Goal: Complete application form

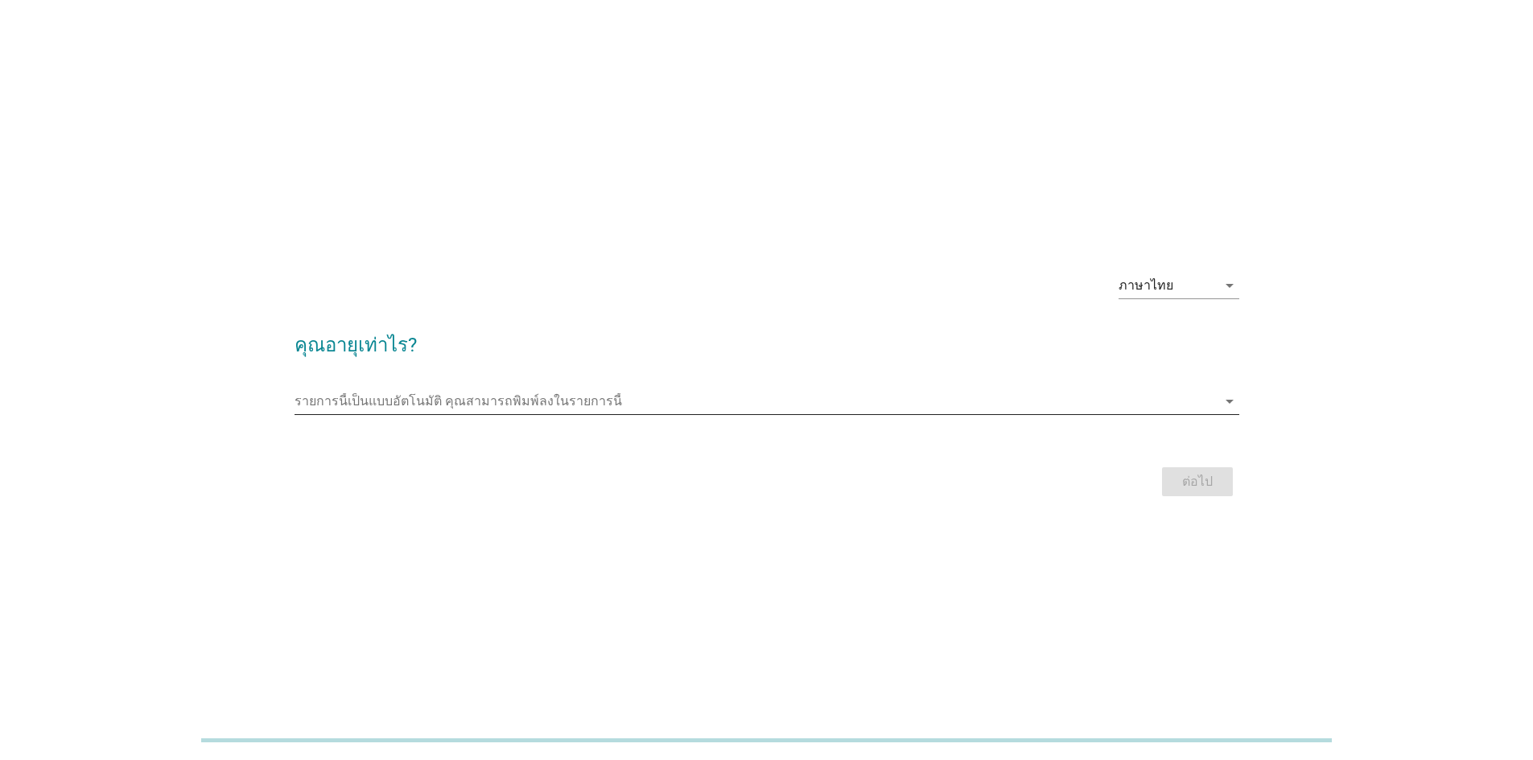
click at [658, 409] on input "รายการนี้เป็นแบบอัตโนมัติ คุณสามารถพิมพ์ลงในรายการนี้" at bounding box center [755, 402] width 922 height 26
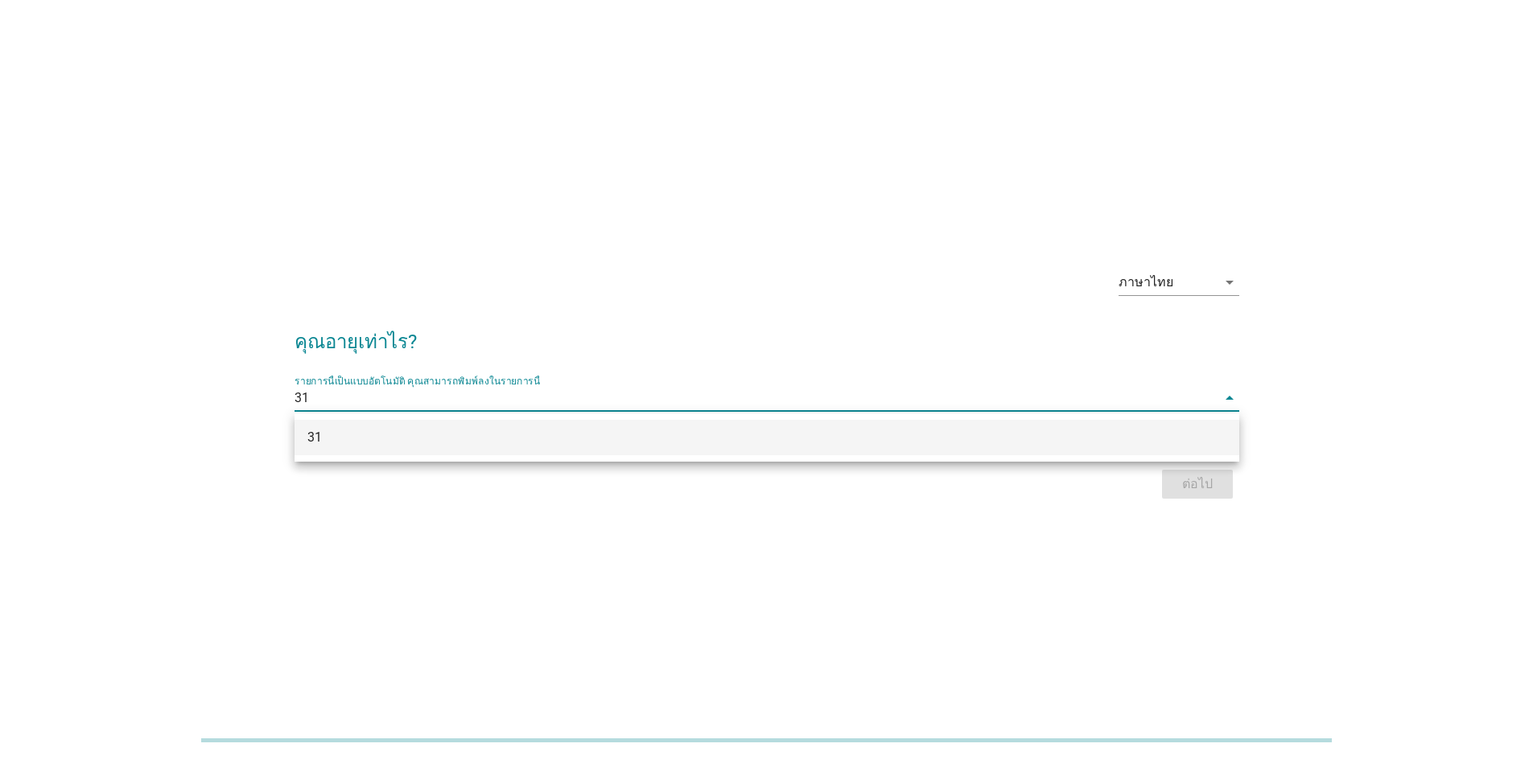
type input "31"
click at [1123, 543] on div "ภาษาไทย arrow_drop_down คุณอายุเท่าไร? รายการนี้เป็นแบบอัตโนมัติ [PERSON_NAME]พ…" at bounding box center [766, 380] width 1533 height 760
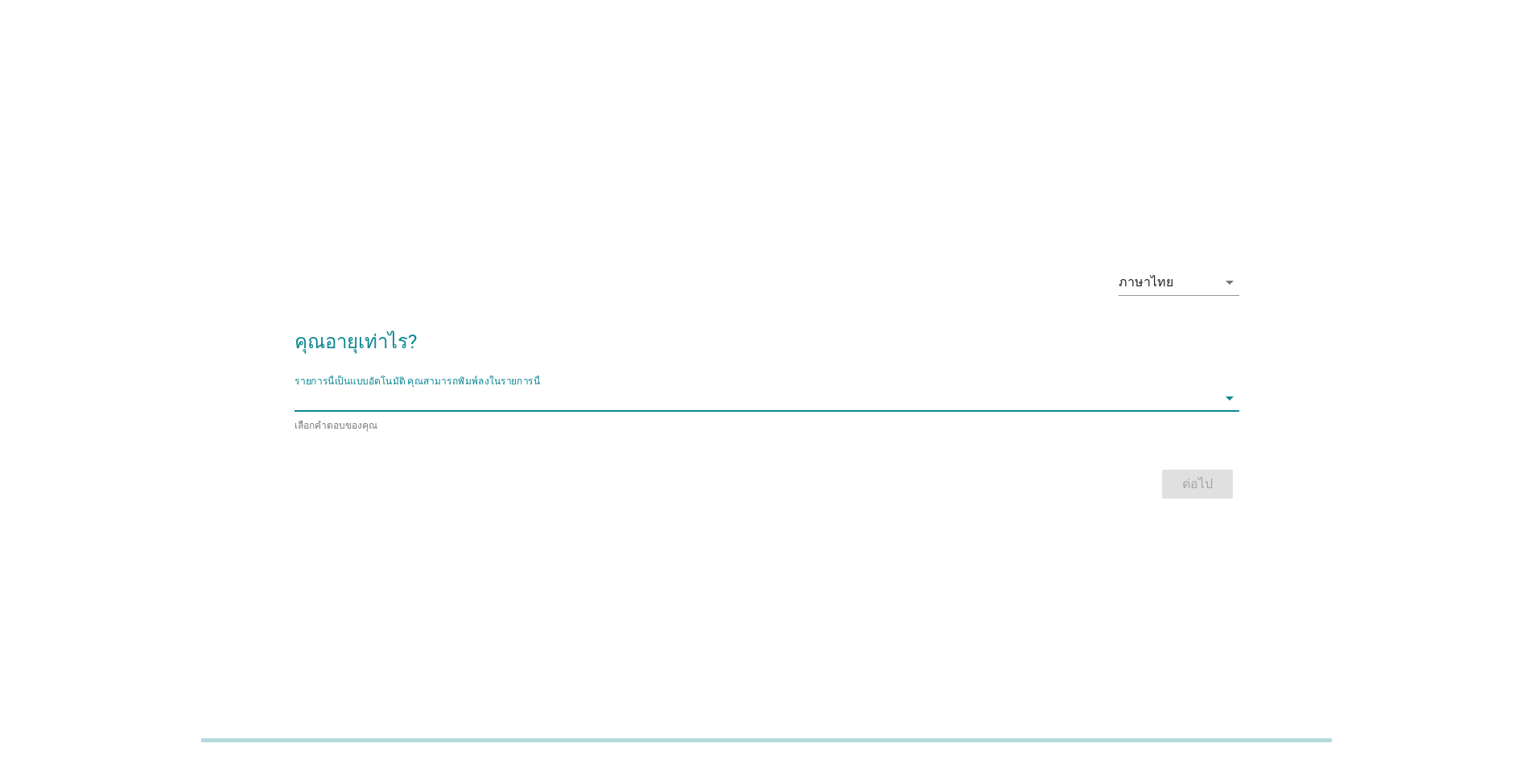
click at [672, 391] on input "รายการนี้เป็นแบบอัตโนมัติ คุณสามารถพิมพ์ลงในรายการนี้" at bounding box center [755, 398] width 922 height 26
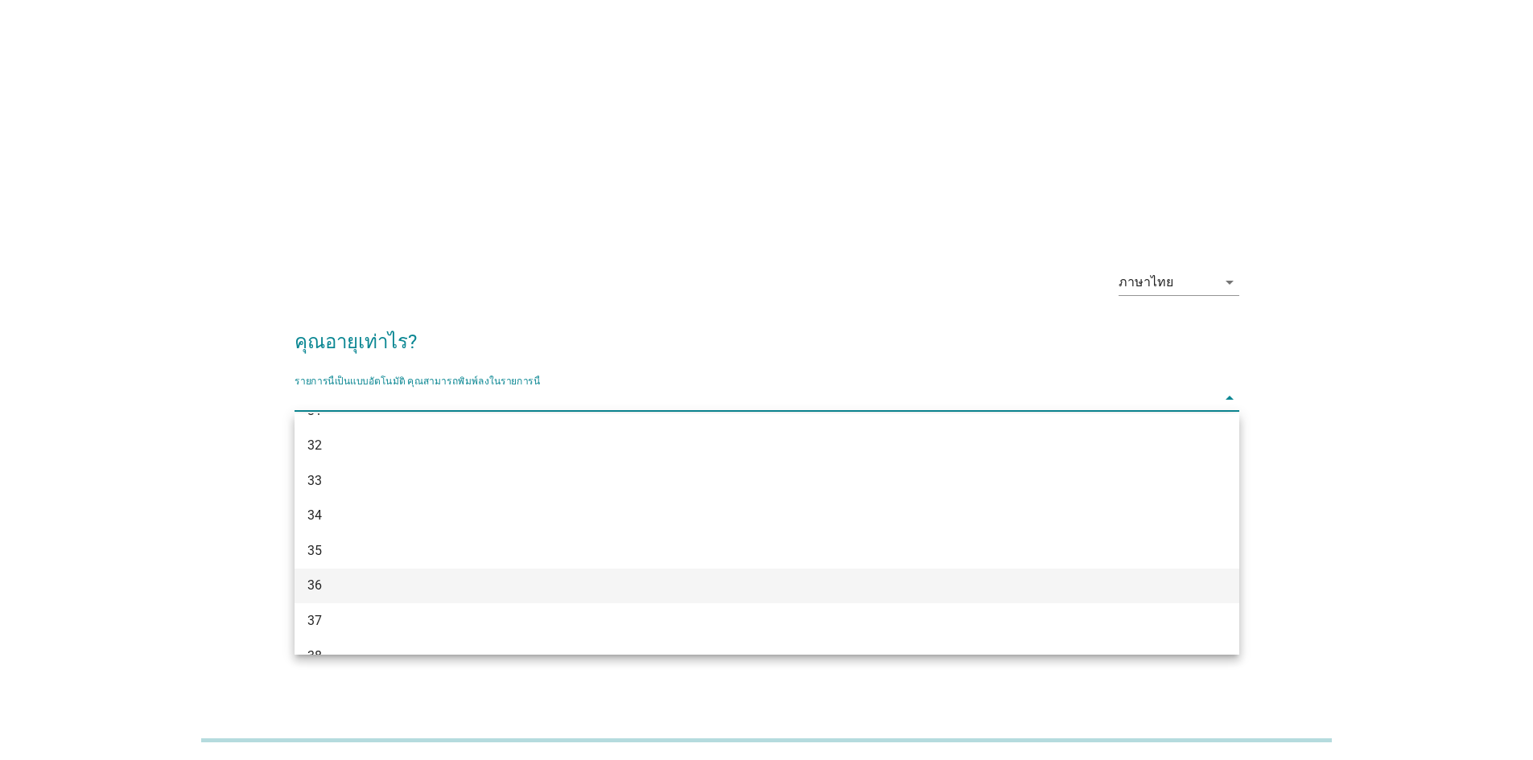
scroll to position [402, 0]
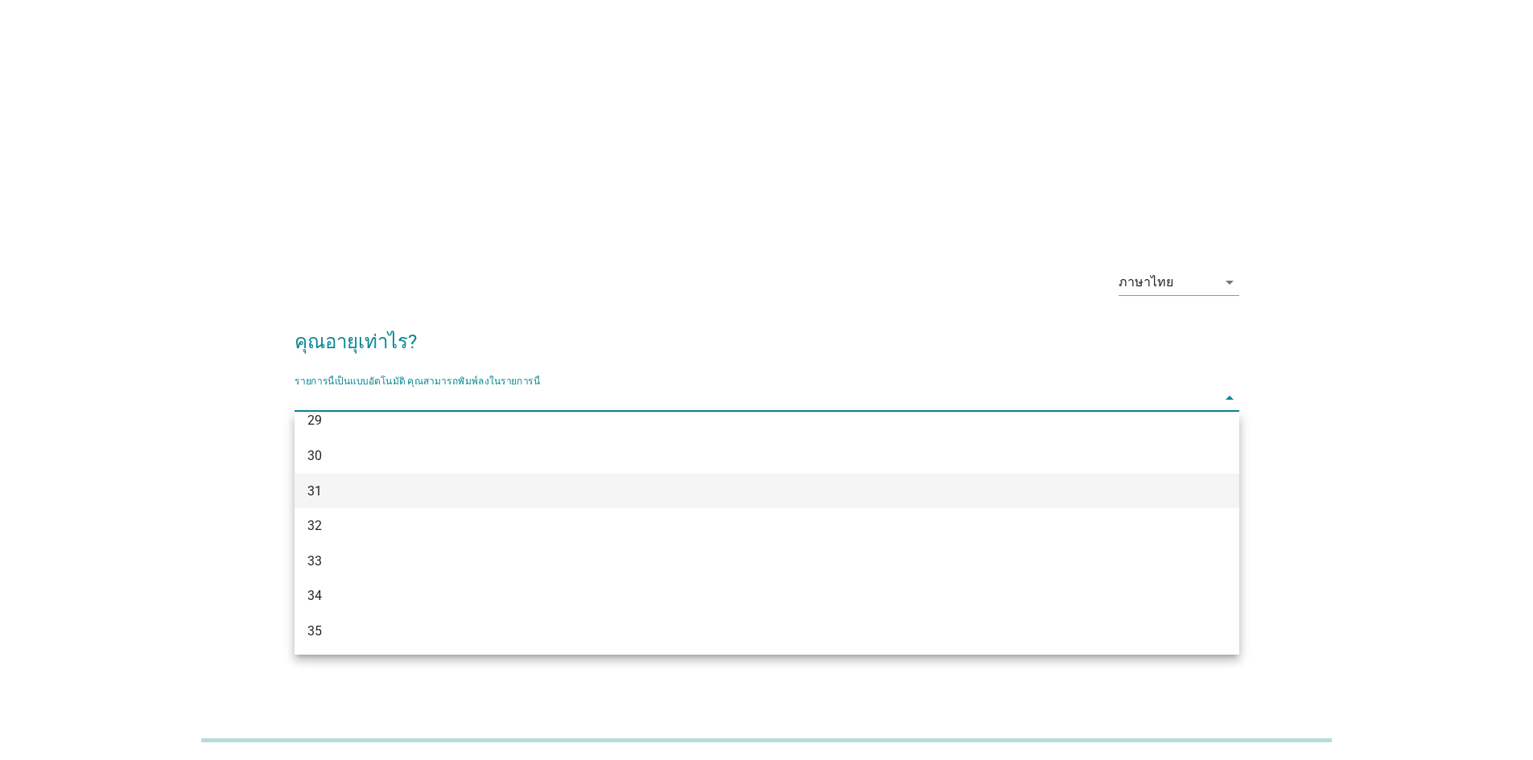
click at [509, 486] on div "31" at bounding box center [728, 491] width 842 height 19
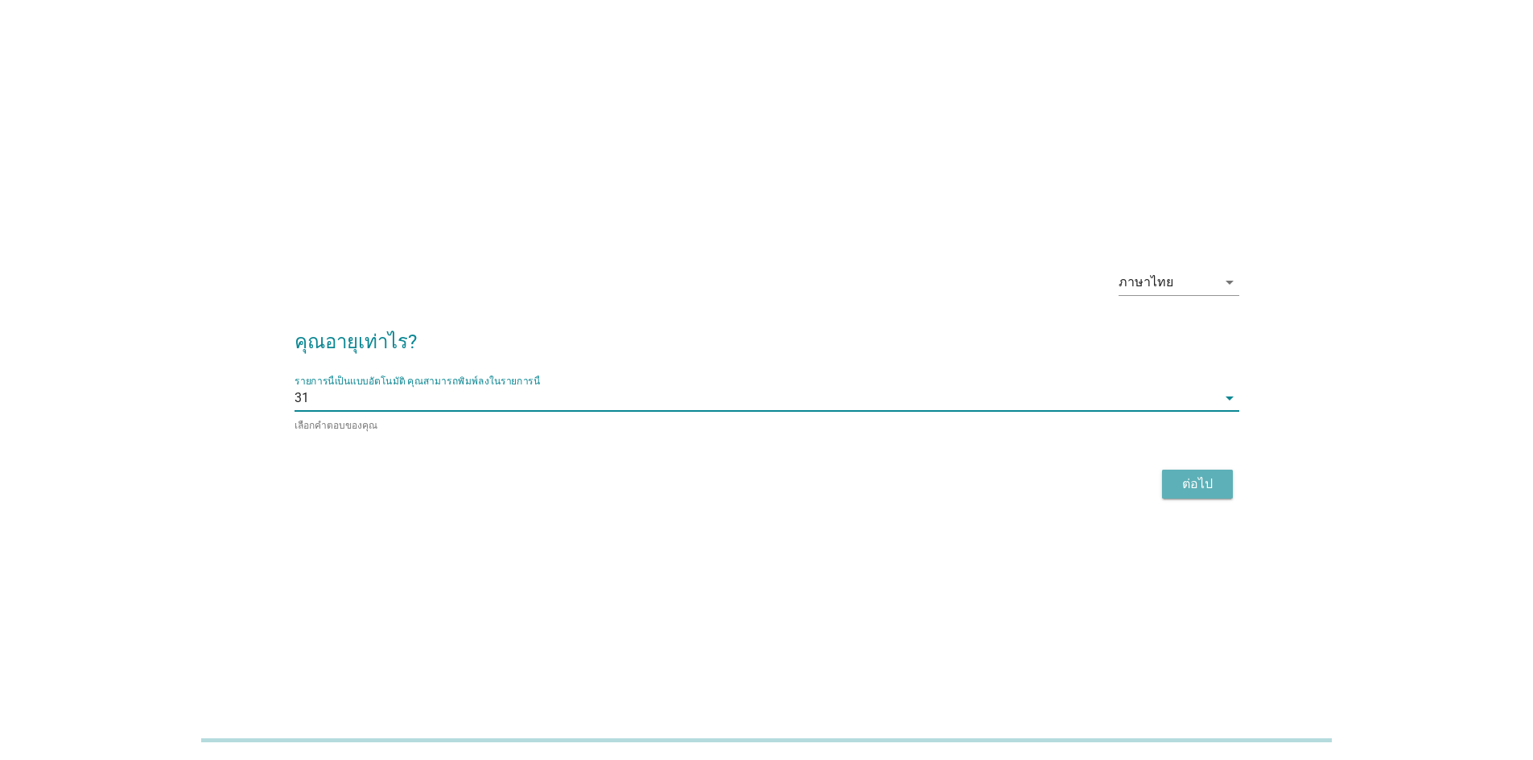
click at [1226, 481] on button "ต่อไป" at bounding box center [1197, 484] width 71 height 29
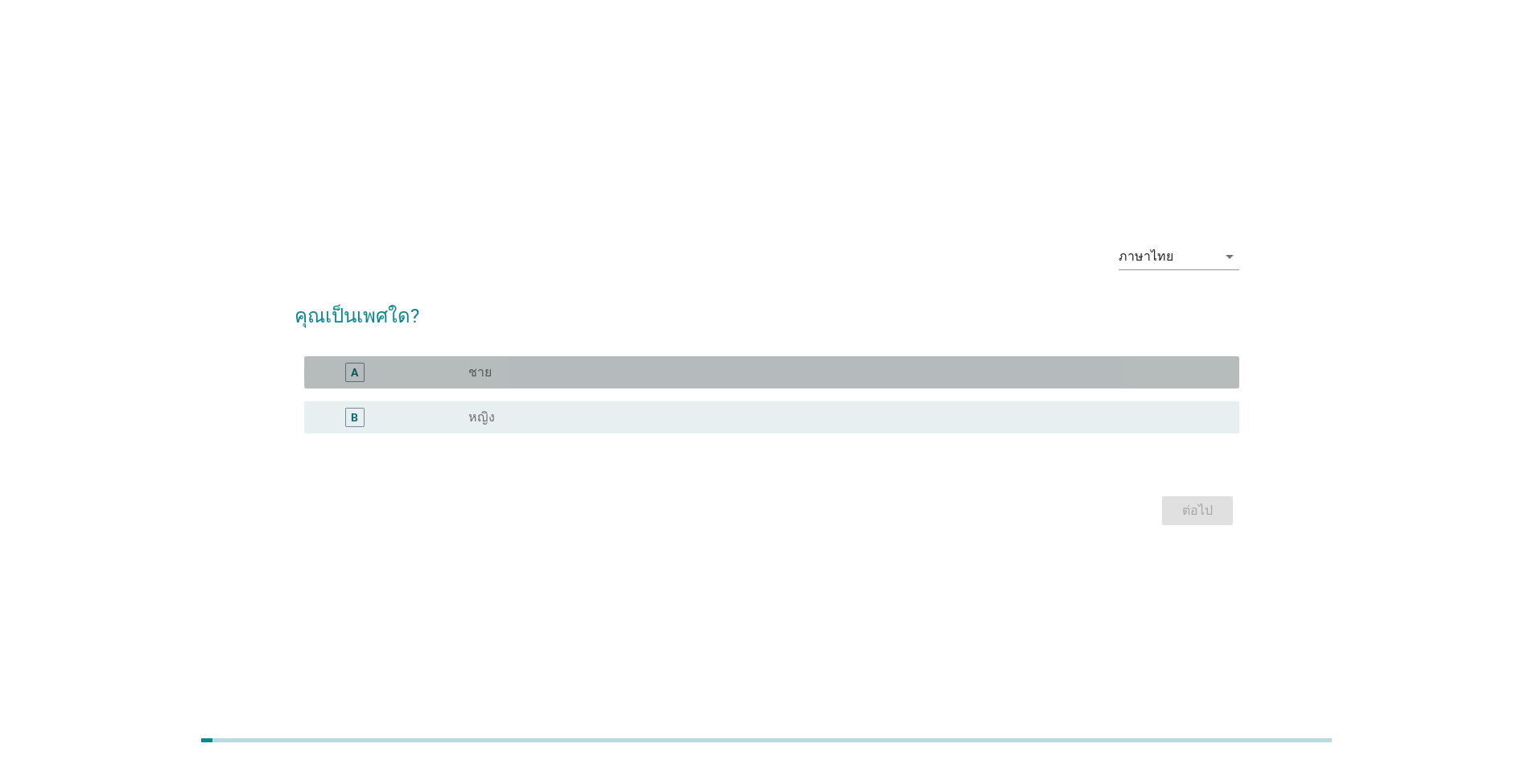
click at [603, 364] on div "radio_button_unchecked ชาย" at bounding box center [840, 372] width 745 height 16
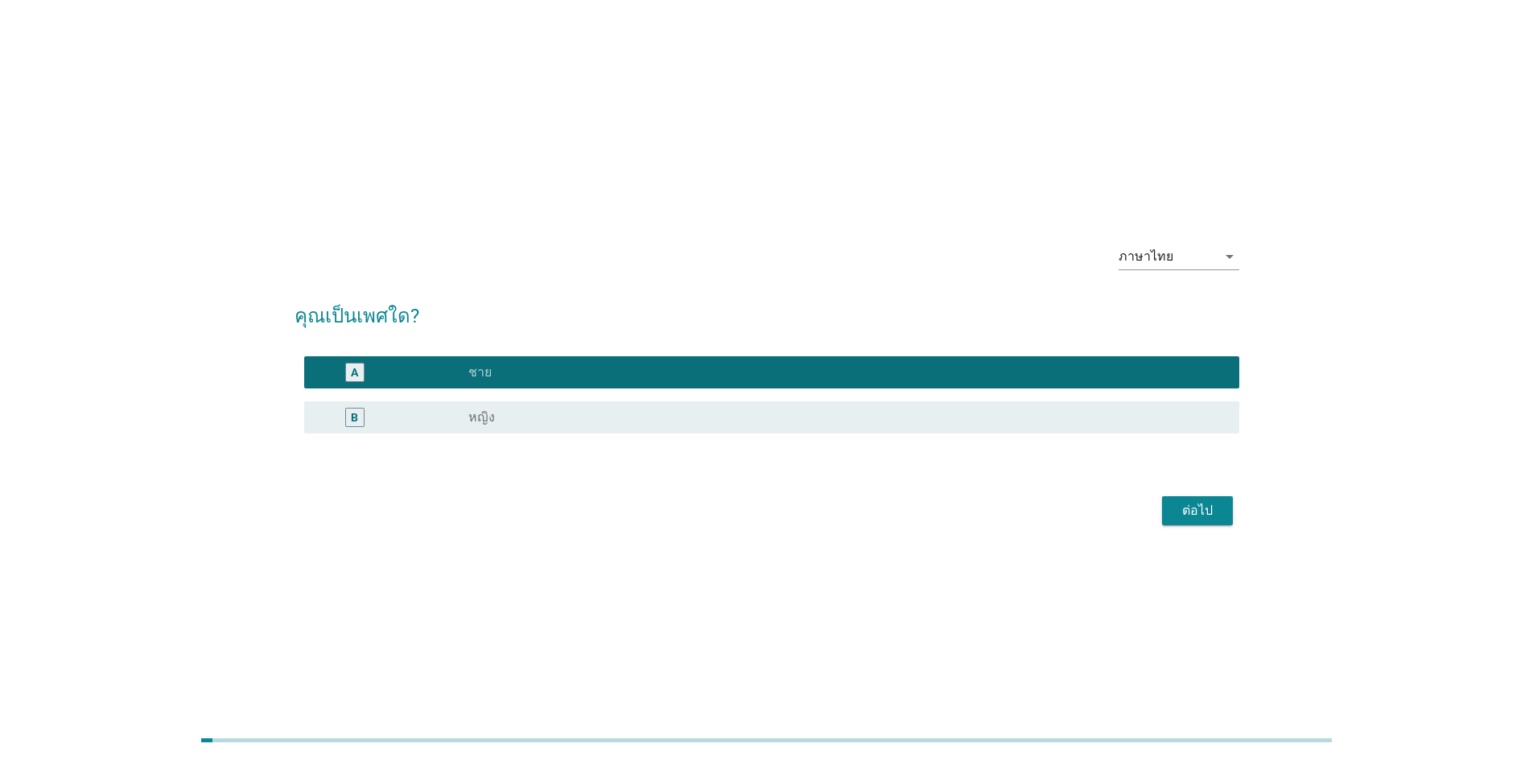
click at [1160, 507] on div "ต่อไป" at bounding box center [766, 511] width 945 height 39
click at [1175, 508] on div "ต่อไป" at bounding box center [1197, 510] width 45 height 19
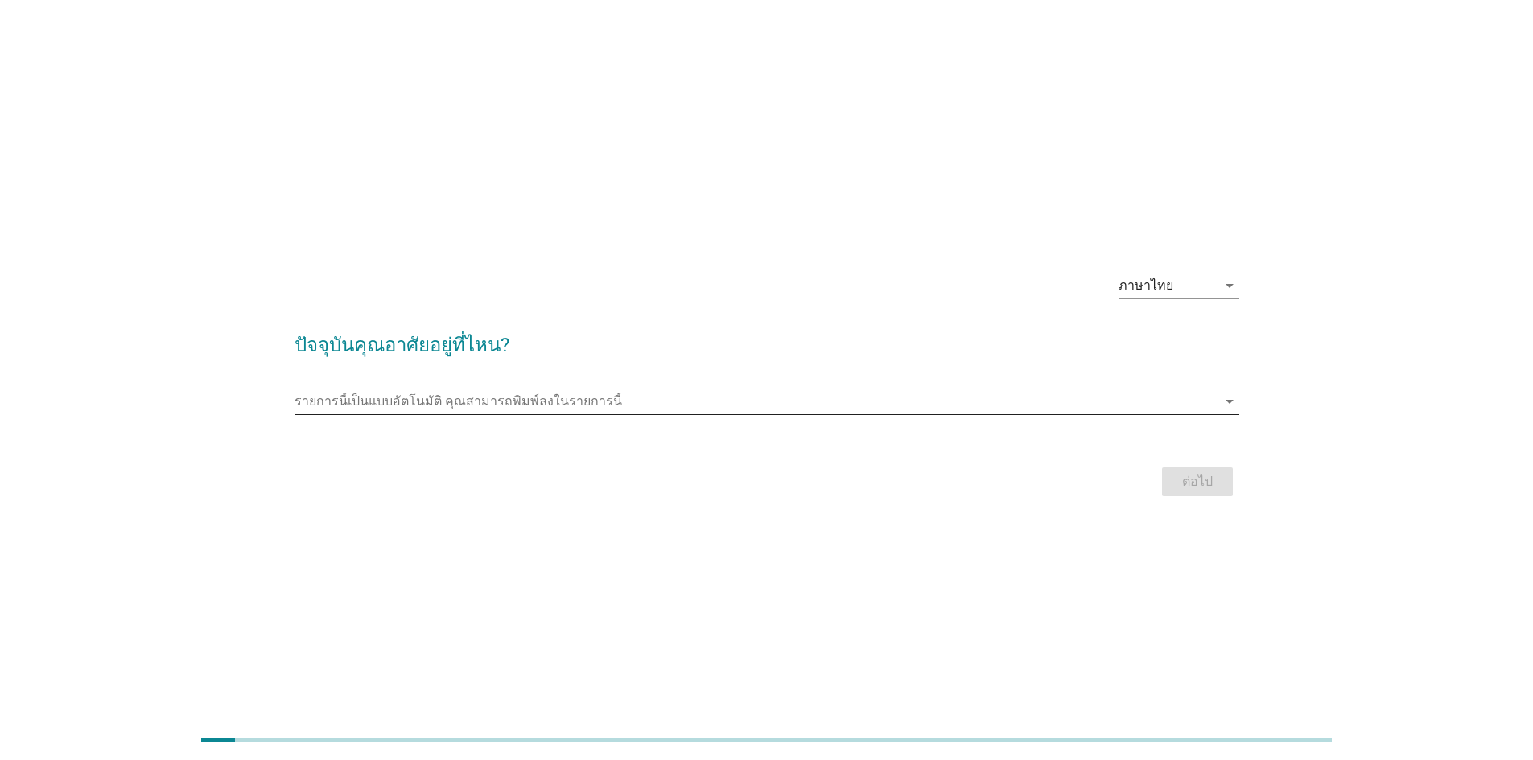
click at [562, 396] on input "รายการนี้เป็นแบบอัตโนมัติ คุณสามารถพิมพ์ลงในรายการนี้" at bounding box center [755, 402] width 922 height 26
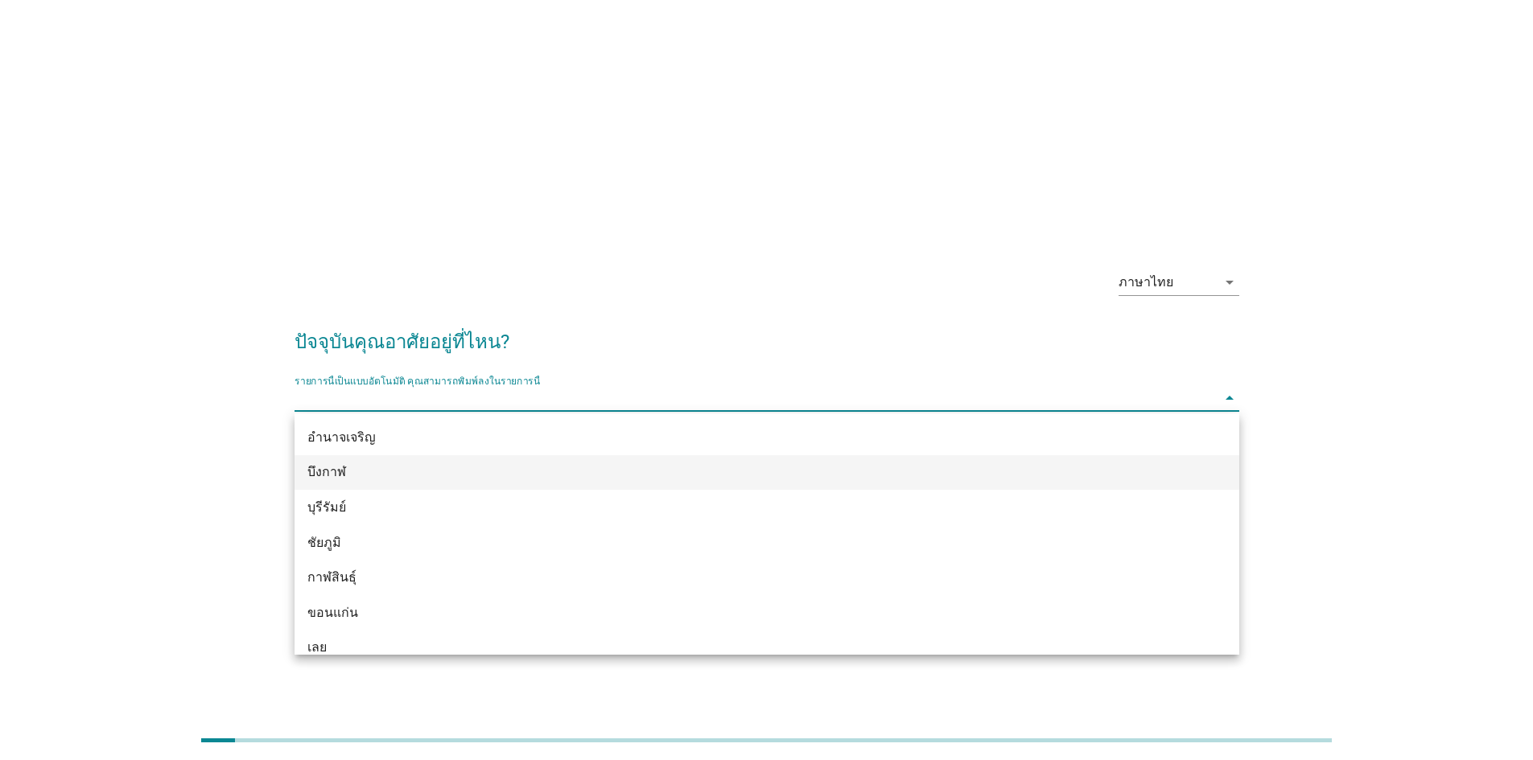
scroll to position [80, 0]
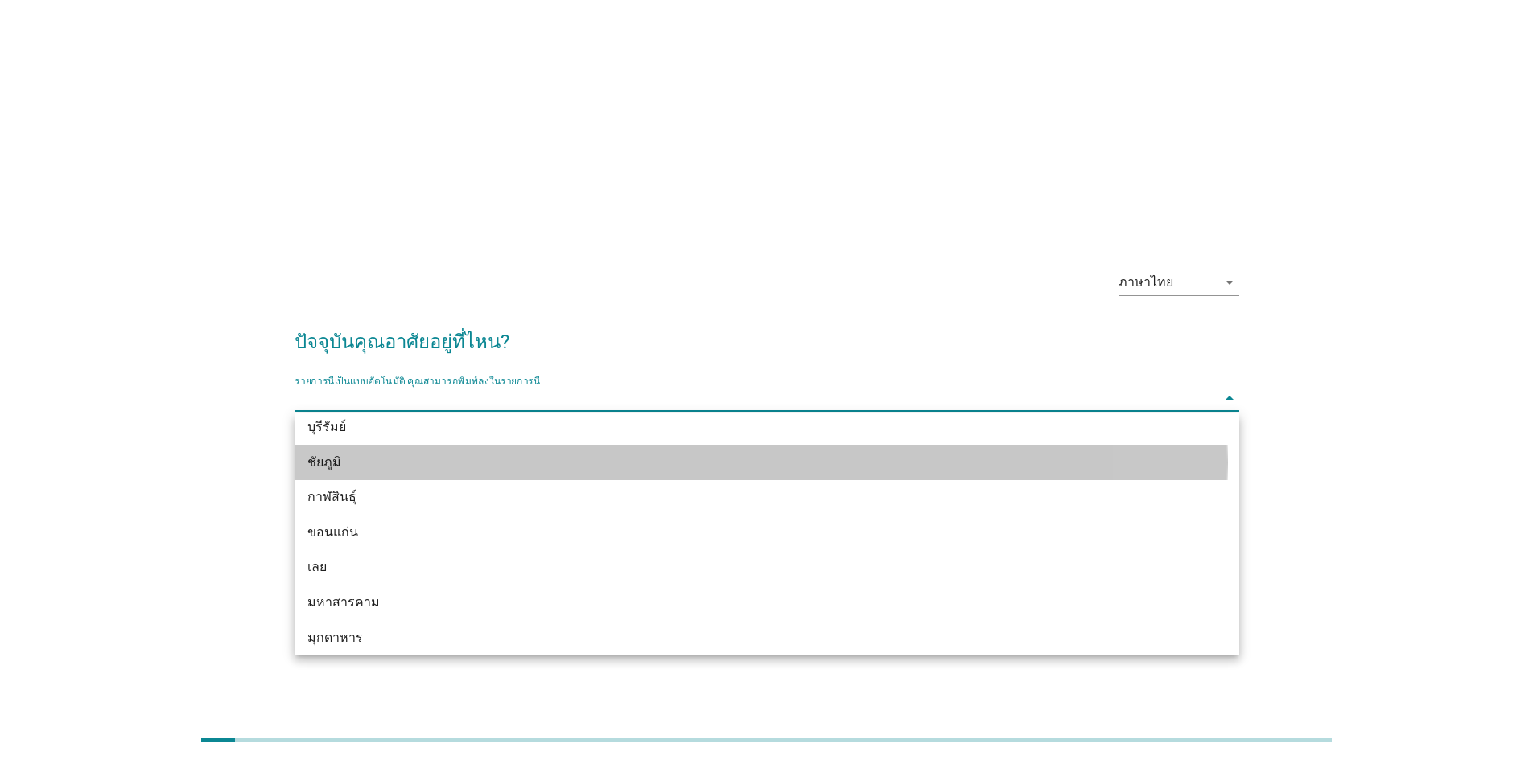
click at [544, 458] on div "ชัยภูมิ" at bounding box center [728, 462] width 842 height 19
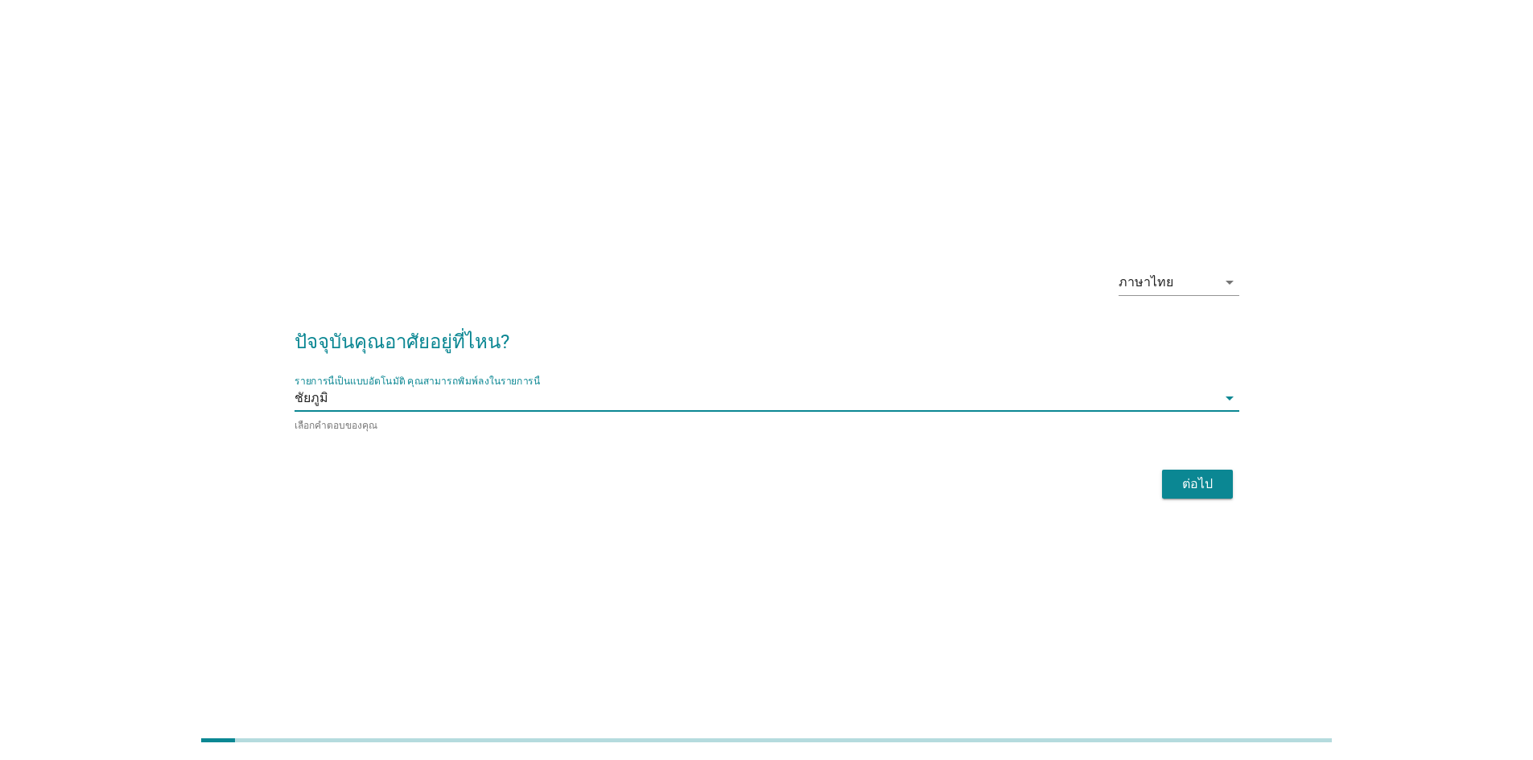
click at [1186, 489] on div "ต่อไป" at bounding box center [1197, 484] width 45 height 19
